Goal: Check status: Check status

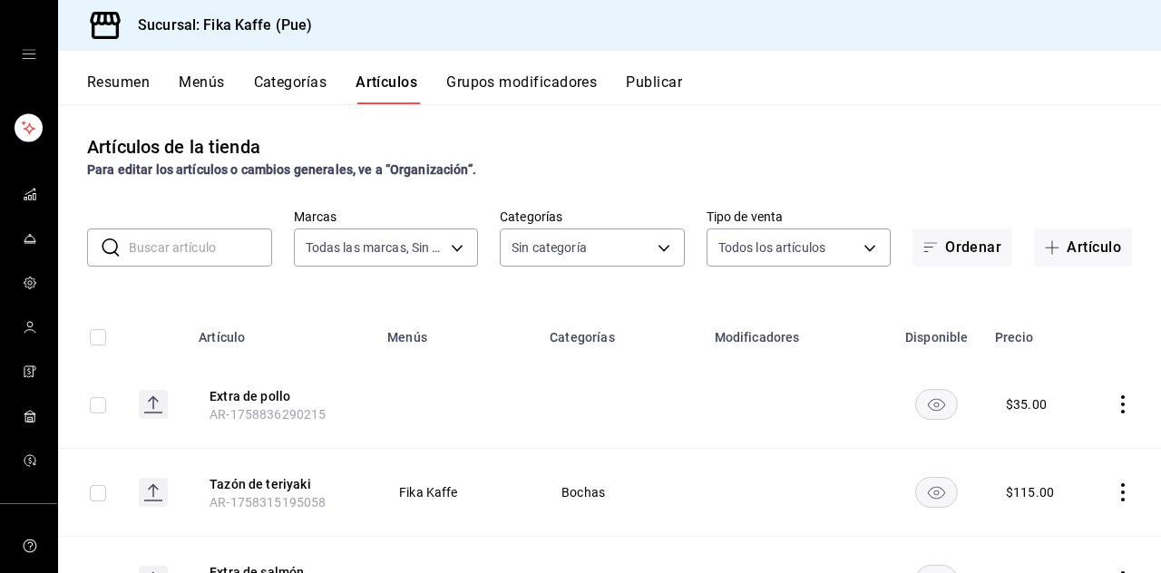
click at [11, 194] on link "carpetas de buzón" at bounding box center [28, 195] width 57 height 39
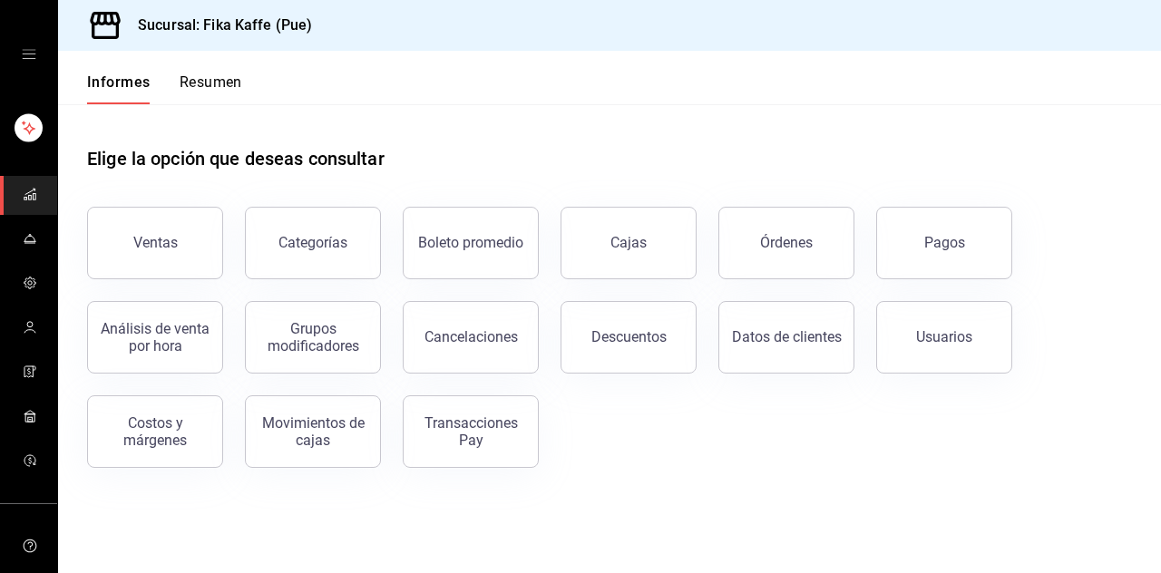
click at [943, 240] on font "Pagos" at bounding box center [944, 242] width 41 height 17
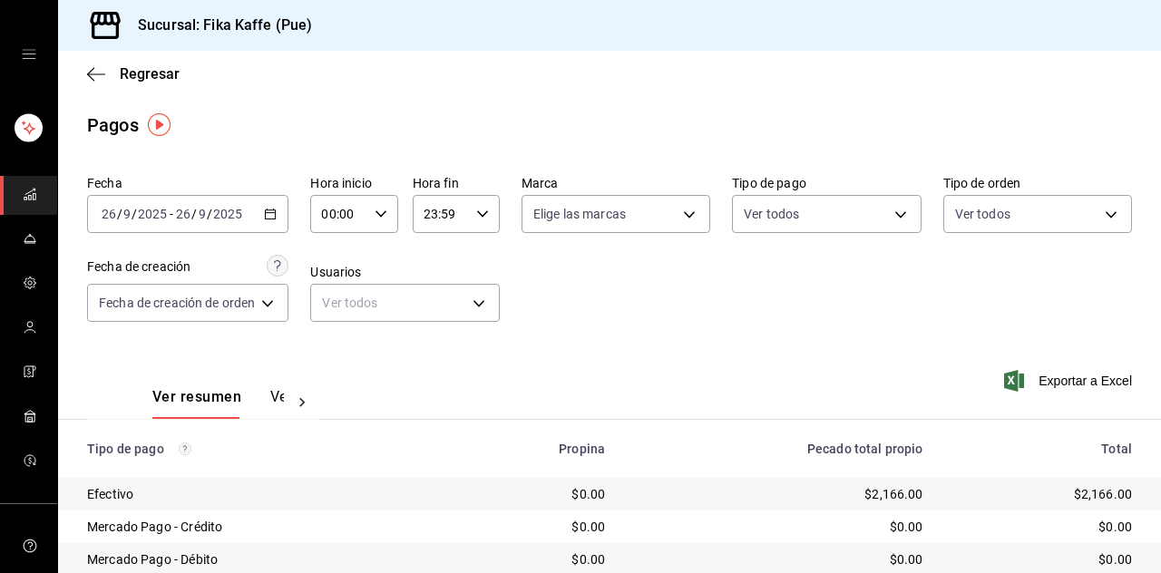
click at [127, 217] on input "9" at bounding box center [126, 214] width 9 height 15
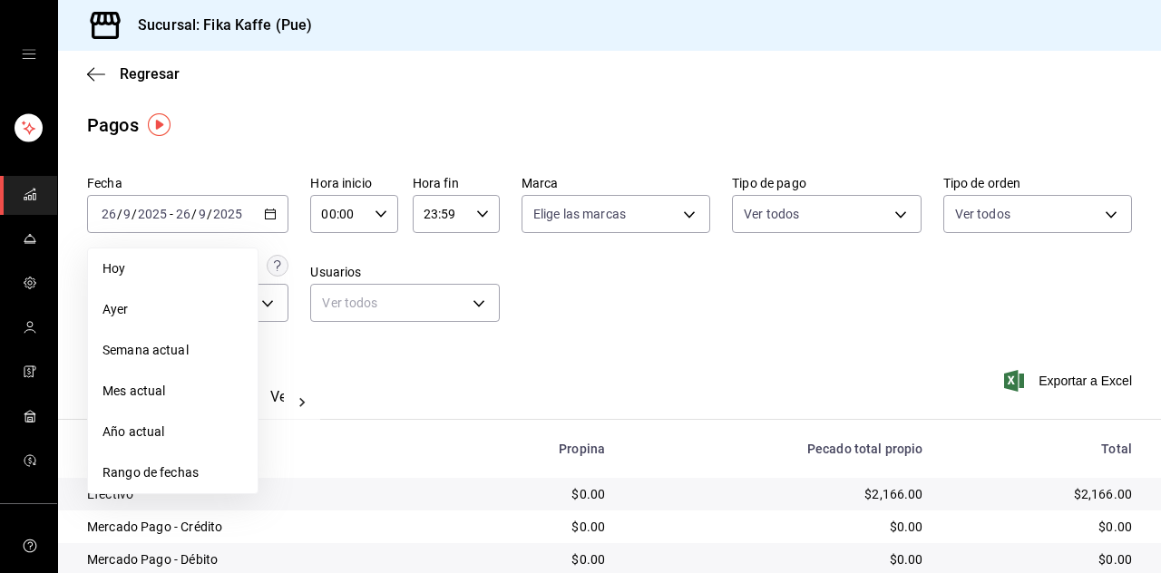
click at [140, 470] on font "Rango de fechas" at bounding box center [150, 472] width 96 height 15
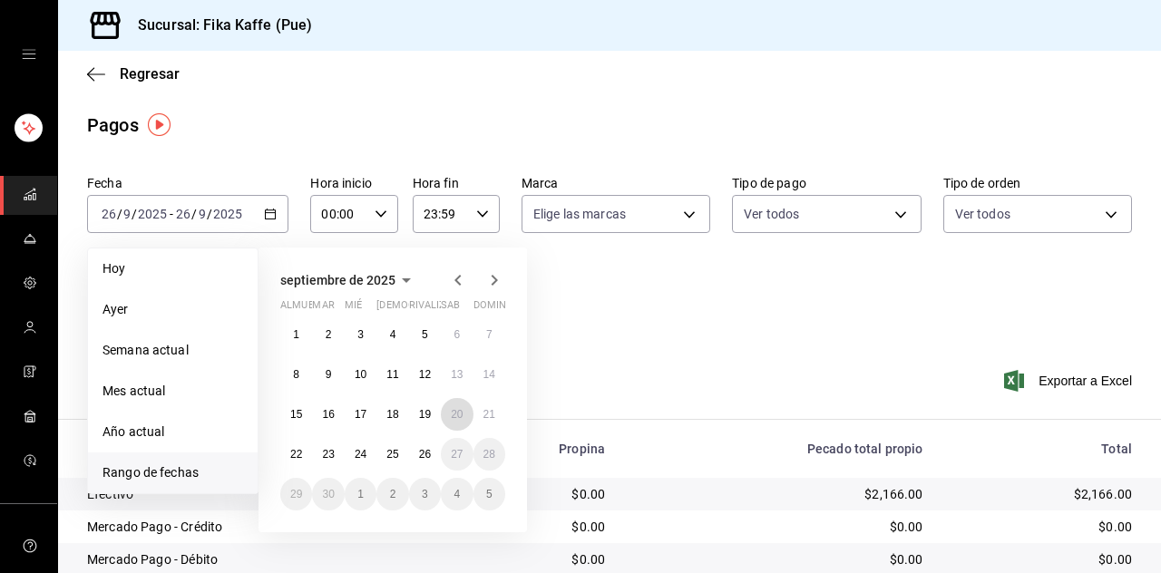
click at [463, 425] on button "20" at bounding box center [457, 414] width 32 height 33
click at [425, 466] on button "26" at bounding box center [425, 454] width 32 height 33
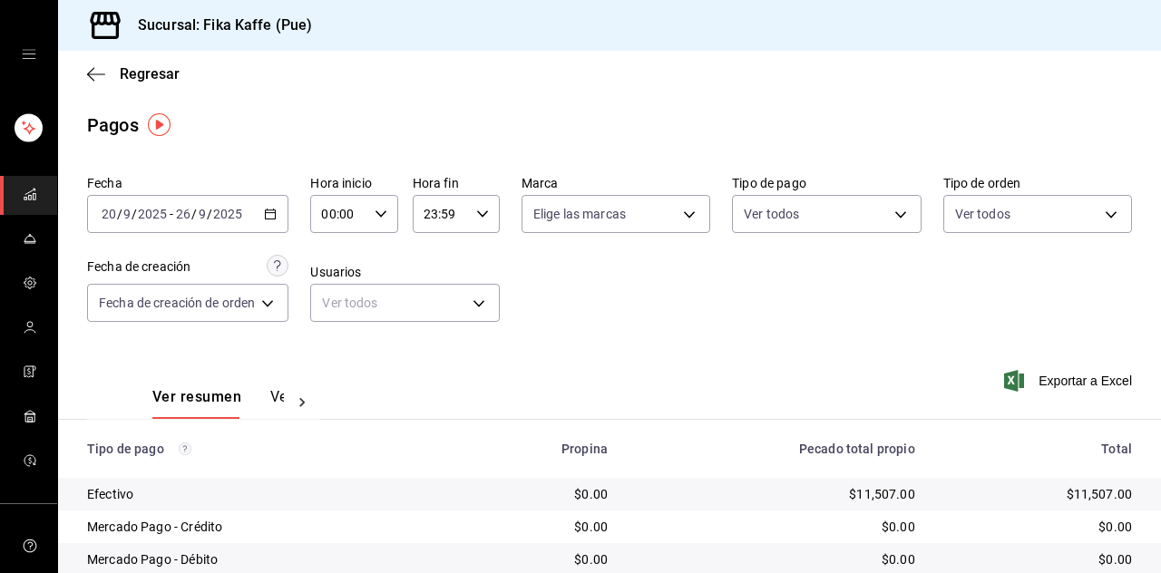
scroll to position [42, 0]
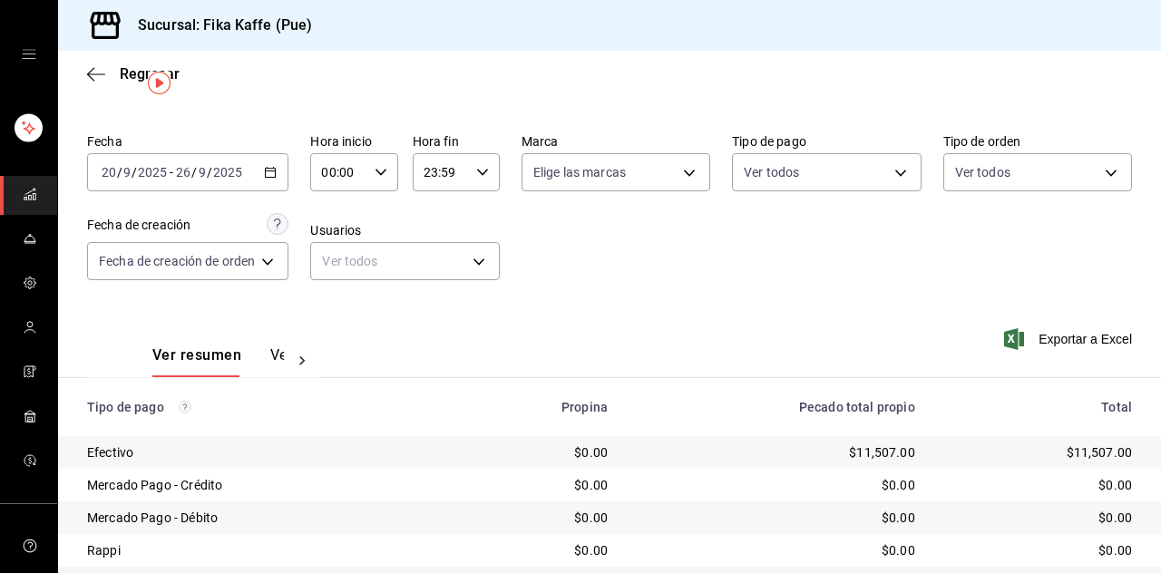
click at [30, 198] on icon "carpetas de buzón" at bounding box center [30, 194] width 15 height 15
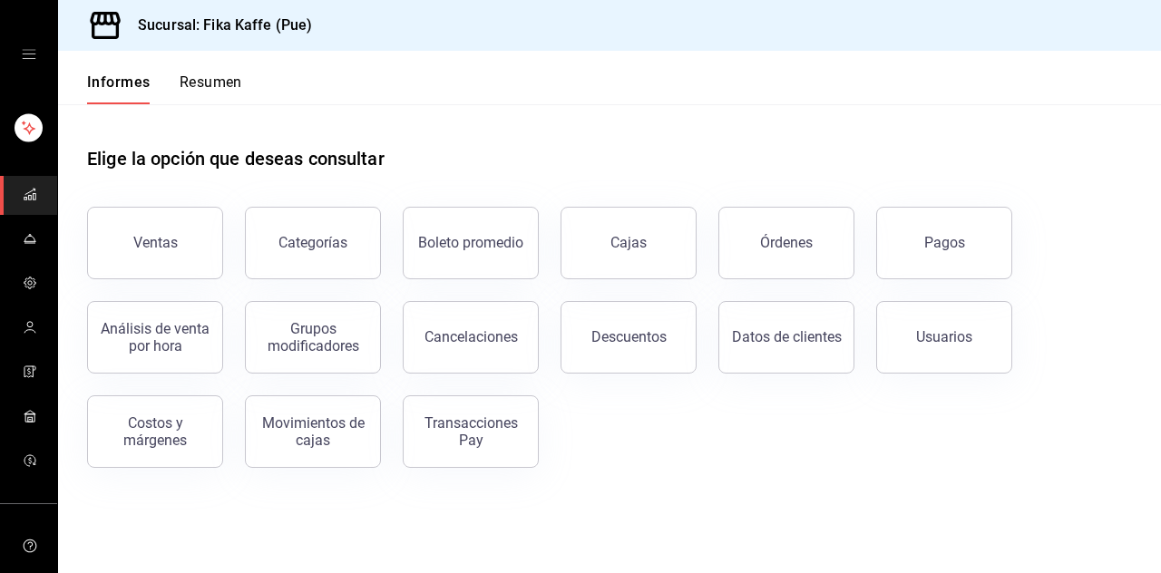
click at [293, 455] on button "Movimientos de cajas" at bounding box center [313, 431] width 136 height 73
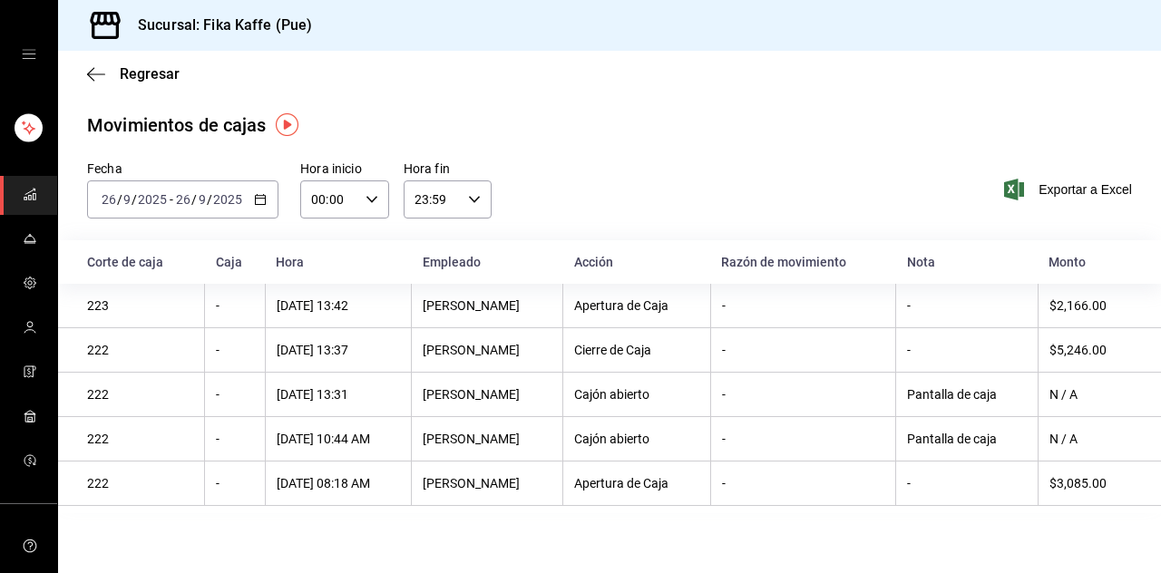
click at [101, 79] on icon "button" at bounding box center [96, 74] width 18 height 16
